Goal: Information Seeking & Learning: Learn about a topic

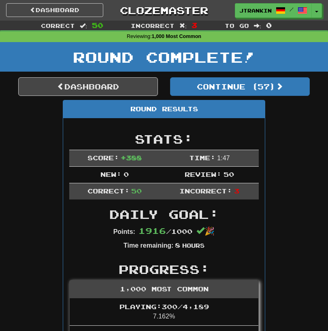
click at [238, 96] on button "Continue ( 57 )" at bounding box center [240, 86] width 140 height 19
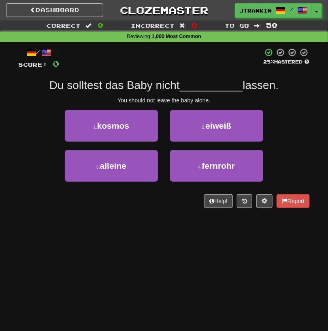
click at [174, 251] on div "Dashboard Clozemaster jtrankin / Toggle Dropdown Dashboard Leaderboard Activity…" at bounding box center [164, 165] width 328 height 331
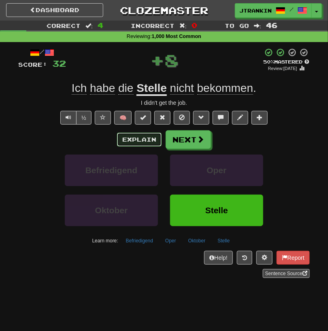
click at [149, 142] on button "Explain" at bounding box center [139, 140] width 45 height 14
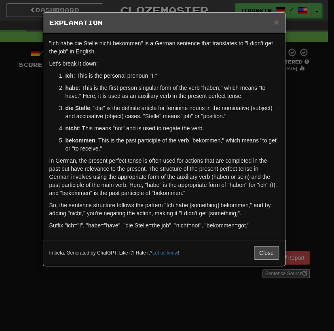
click at [297, 110] on div "× Explanation "Ich habe die Stelle nicht bekommen" is a German sentence that tr…" at bounding box center [167, 165] width 334 height 331
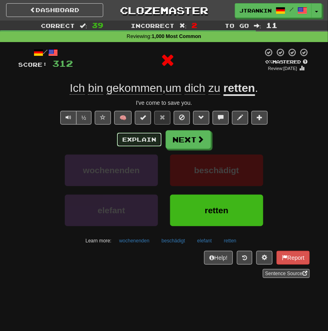
click at [143, 136] on button "Explain" at bounding box center [139, 140] width 45 height 14
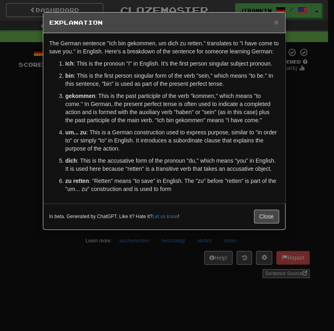
click at [298, 189] on div "× Explanation The German sentence "Ich bin gekommen, um dich zu retten." transl…" at bounding box center [167, 165] width 334 height 331
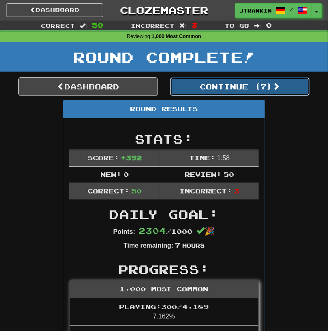
click at [210, 85] on button "Continue ( 7 )" at bounding box center [240, 86] width 140 height 19
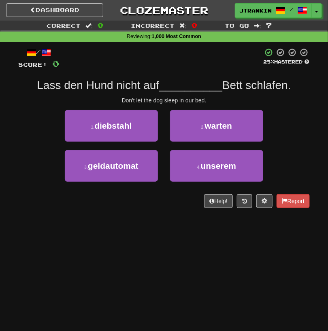
click at [307, 121] on div "1 . diebstahl 2 . warten" at bounding box center [164, 130] width 316 height 40
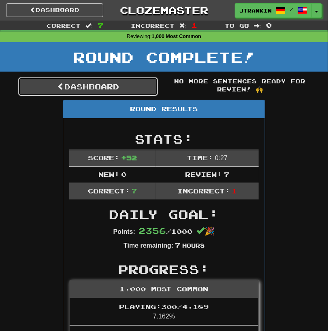
click at [130, 91] on link "Dashboard" at bounding box center [88, 86] width 140 height 19
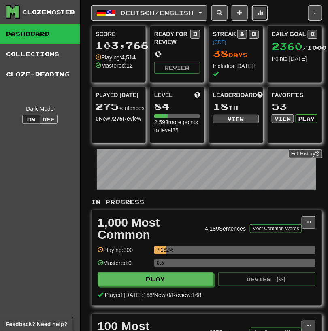
click at [264, 8] on button at bounding box center [260, 12] width 16 height 15
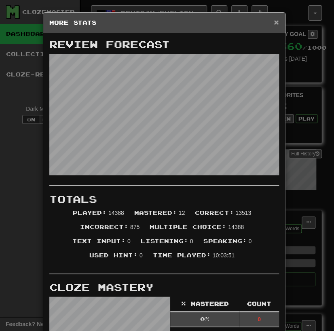
click at [274, 20] on span "×" at bounding box center [276, 21] width 5 height 9
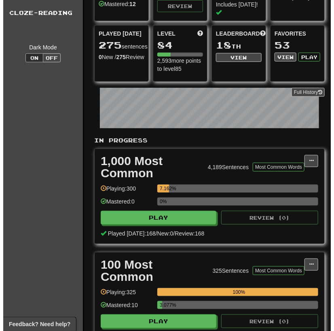
scroll to position [79, 0]
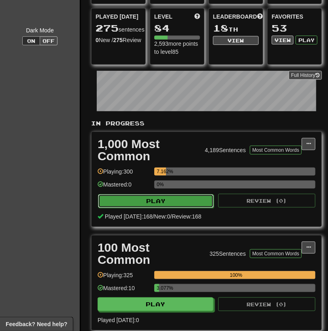
click at [188, 201] on button "Play" at bounding box center [156, 201] width 116 height 14
select select "**"
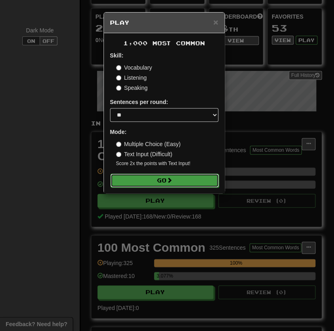
click at [186, 179] on button "Go" at bounding box center [165, 181] width 109 height 14
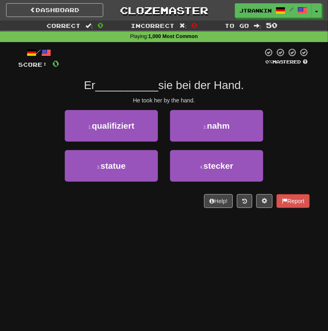
click at [247, 287] on div "Dashboard Clozemaster jtrankin / Toggle Dropdown Dashboard Leaderboard Activity…" at bounding box center [164, 165] width 328 height 331
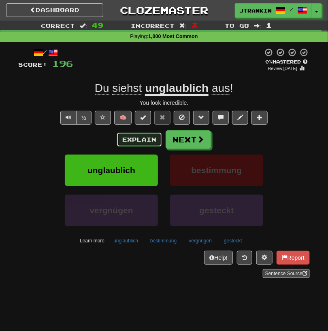
click at [140, 134] on button "Explain" at bounding box center [139, 140] width 45 height 14
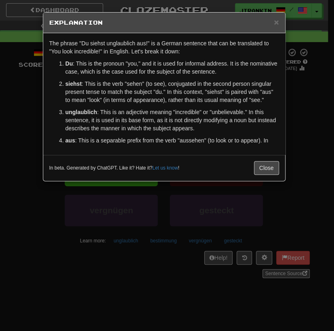
click at [310, 112] on div "× Explanation The phrase "Du siehst unglaublich aus!" is a German sentence that…" at bounding box center [167, 165] width 334 height 331
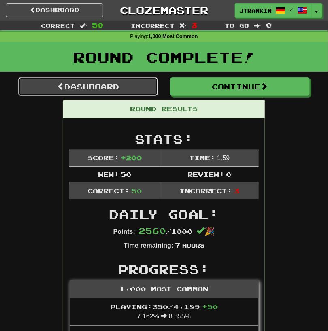
click at [133, 84] on link "Dashboard" at bounding box center [88, 86] width 140 height 19
